Goal: Information Seeking & Learning: Learn about a topic

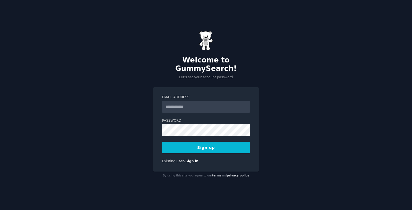
click at [210, 103] on input "Email Address" at bounding box center [206, 107] width 88 height 12
type input "**********"
click at [207, 142] on button "Sign up" at bounding box center [206, 147] width 88 height 11
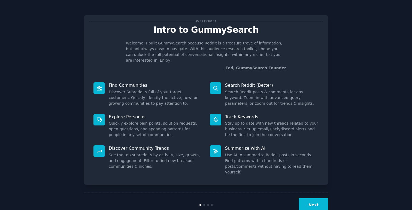
click at [311, 198] on button "Next" at bounding box center [313, 204] width 29 height 13
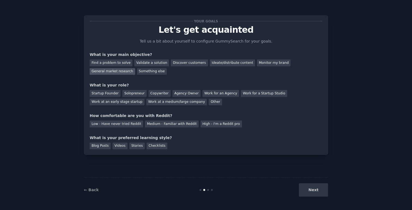
click at [111, 72] on div "General market research" at bounding box center [113, 71] width 46 height 7
click at [184, 64] on div "Discover customers" at bounding box center [189, 62] width 37 height 7
click at [116, 71] on div "General market research" at bounding box center [113, 71] width 46 height 7
click at [128, 92] on div "Solopreneur" at bounding box center [134, 93] width 24 height 7
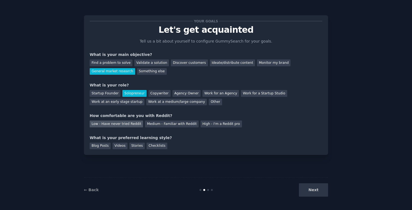
click at [128, 124] on div "Low - Have never tried Reddit" at bounding box center [116, 123] width 53 height 7
click at [102, 147] on div "Blog Posts" at bounding box center [100, 146] width 21 height 7
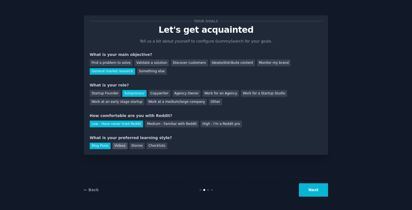
click at [119, 149] on div "Videos" at bounding box center [120, 146] width 15 height 7
click at [103, 147] on div "Blog Posts" at bounding box center [100, 146] width 21 height 7
click at [313, 189] on button "Next" at bounding box center [313, 189] width 29 height 13
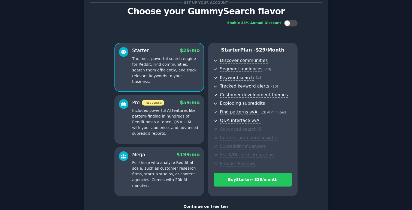
scroll to position [56, 0]
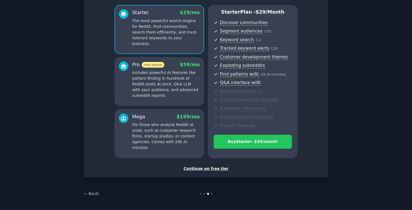
click at [202, 168] on div "Continue on free tier" at bounding box center [206, 169] width 233 height 6
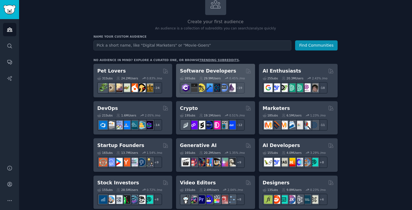
scroll to position [70, 0]
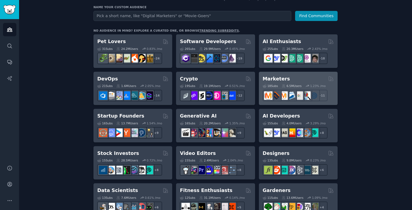
click at [300, 75] on div "Marketers" at bounding box center [298, 78] width 71 height 7
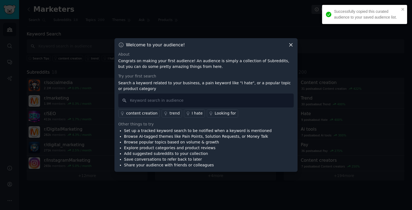
click at [292, 45] on icon at bounding box center [291, 45] width 6 height 6
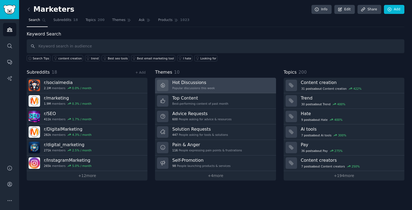
click at [229, 86] on link "Hot Discussions Popular discussions this week" at bounding box center [215, 86] width 121 height 16
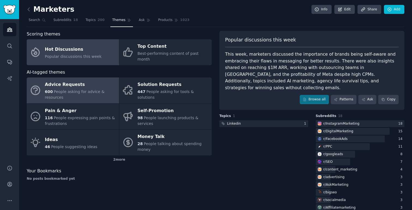
click at [88, 81] on div "Advice Requests" at bounding box center [80, 84] width 71 height 9
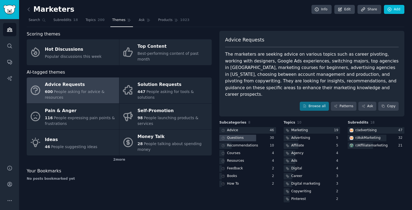
click at [243, 135] on div "Questions" at bounding box center [235, 137] width 17 height 5
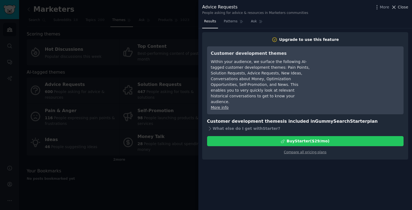
click at [397, 8] on icon at bounding box center [394, 7] width 6 height 6
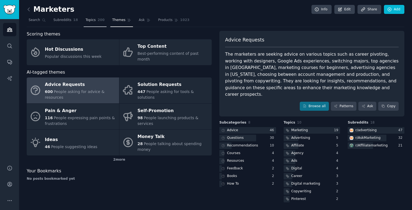
click at [98, 22] on span "200" at bounding box center [101, 20] width 7 height 5
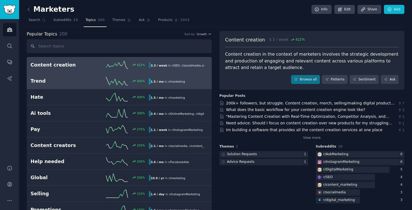
click at [89, 78] on h2 "Trend" at bounding box center [60, 81] width 59 height 7
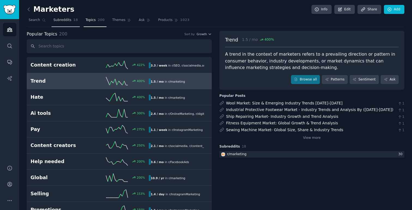
click at [64, 22] on span "Subreddits" at bounding box center [62, 20] width 18 height 5
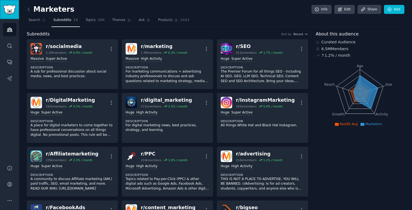
click at [12, 11] on img "Sidebar" at bounding box center [9, 10] width 13 height 10
